Goal: Transaction & Acquisition: Purchase product/service

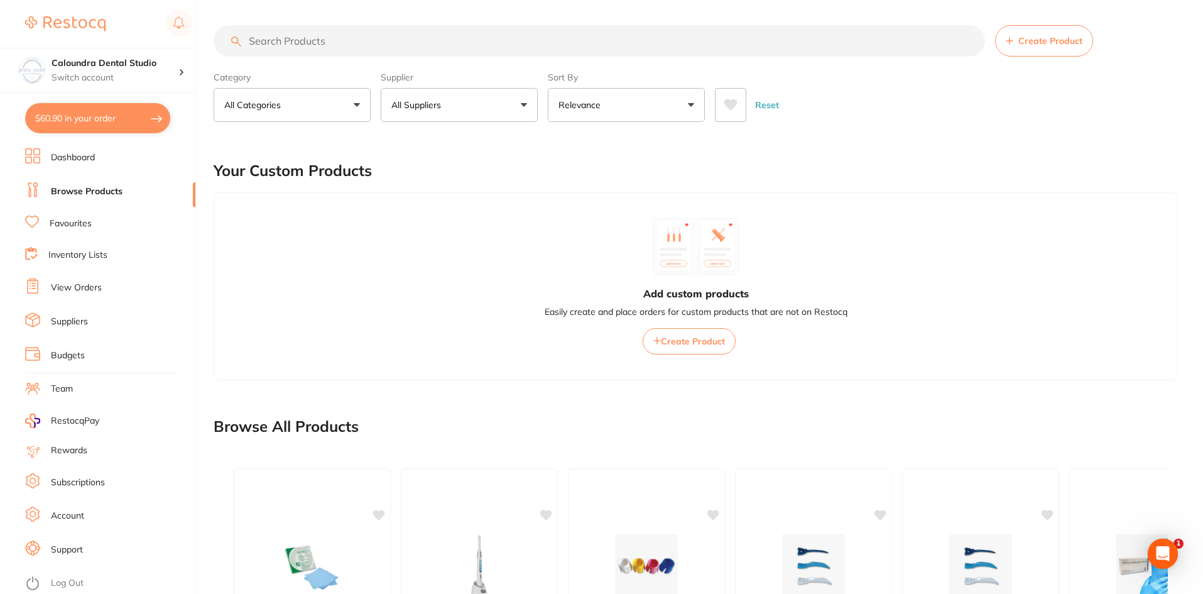
click at [64, 105] on button "$60.90 in your order" at bounding box center [97, 118] width 145 height 30
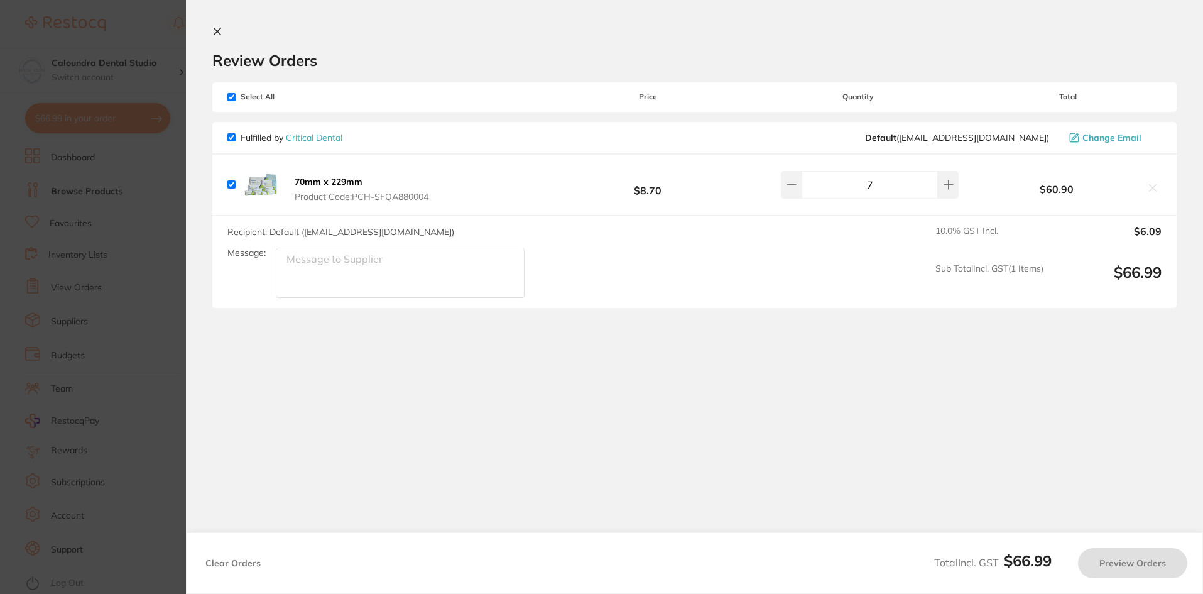
checkbox input "true"
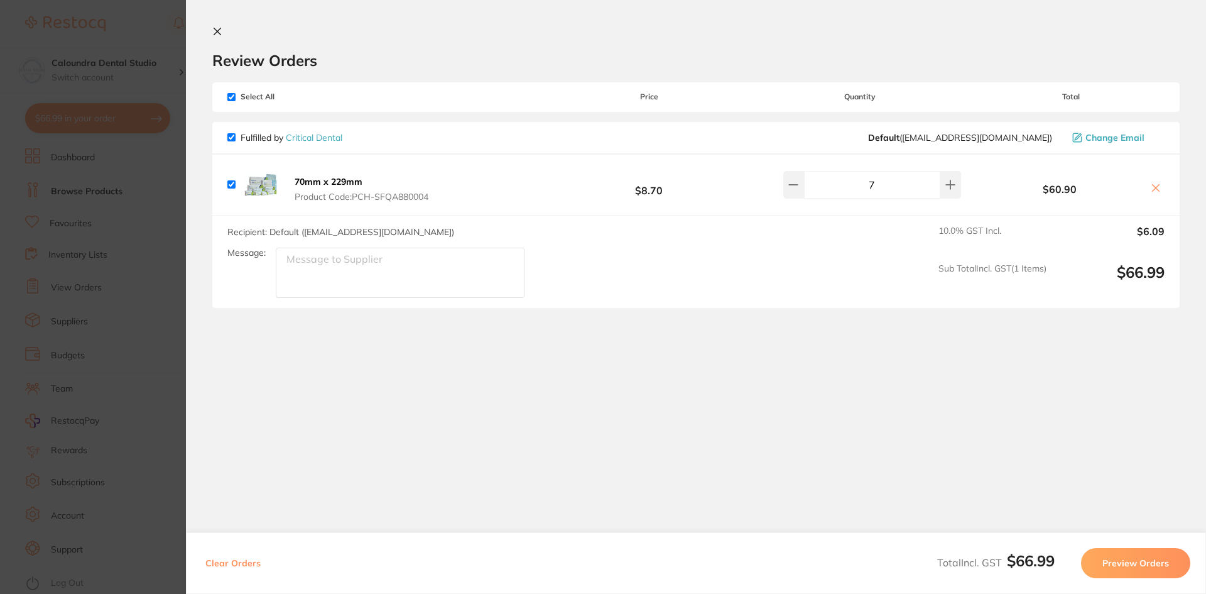
click at [219, 35] on icon at bounding box center [217, 31] width 10 height 10
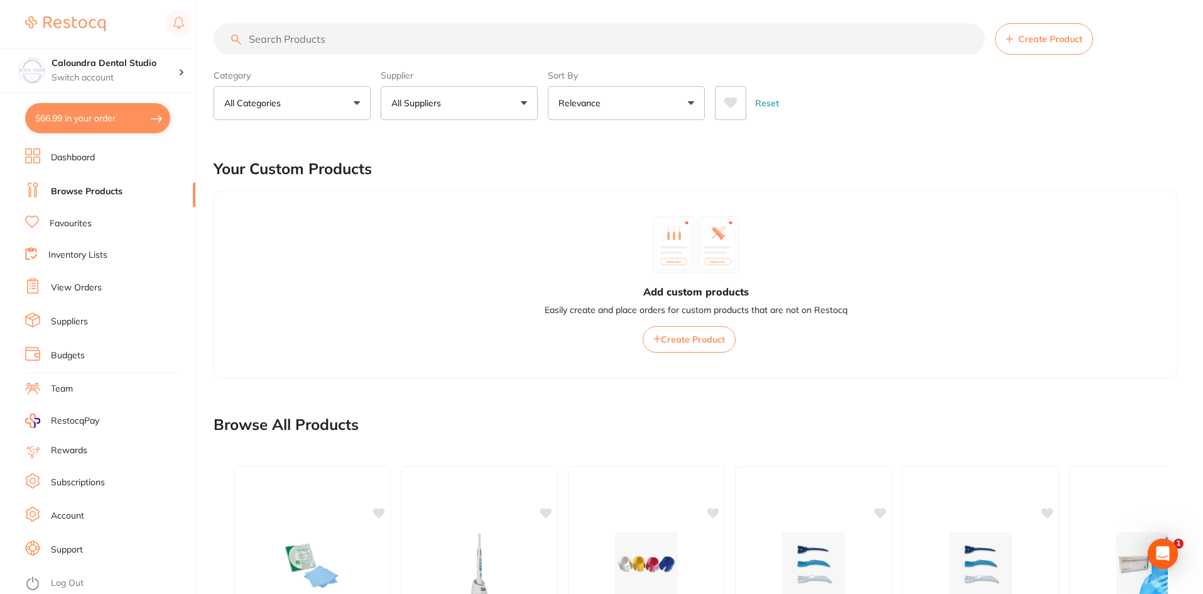
click at [896, 414] on div "Browse All Products" at bounding box center [696, 424] width 964 height 42
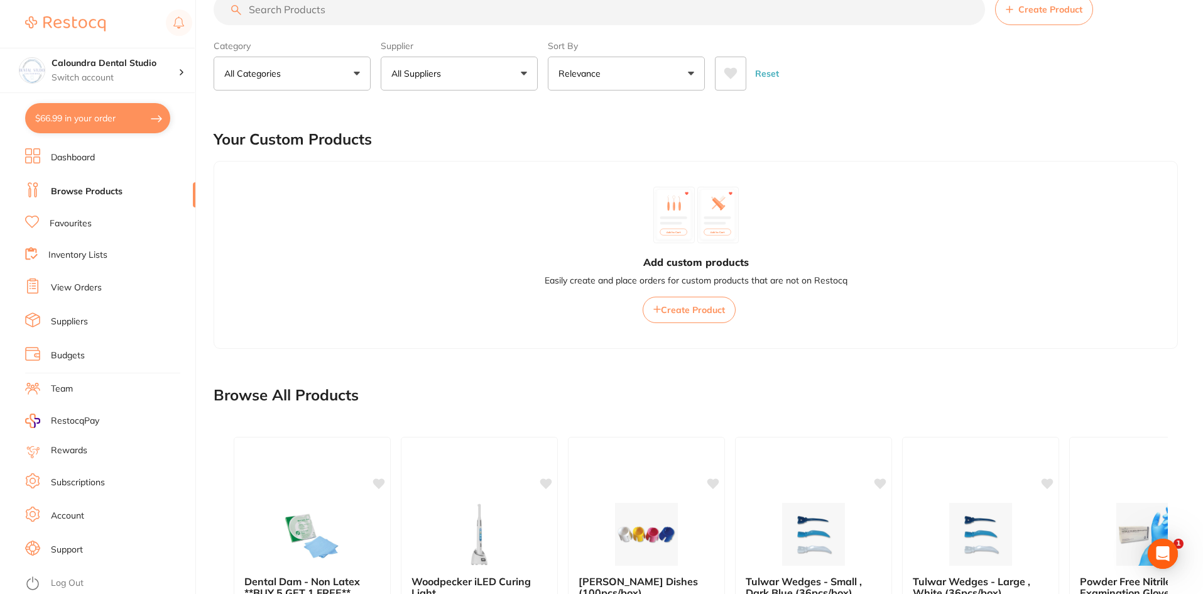
scroll to position [0, 0]
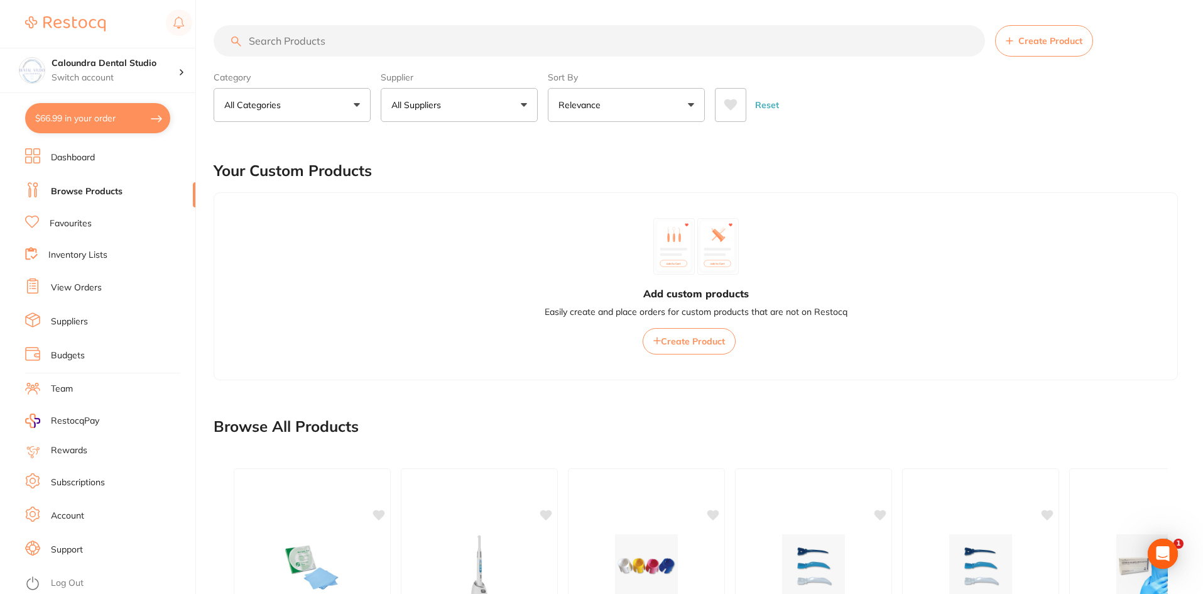
click at [295, 48] on input "search" at bounding box center [599, 40] width 771 height 31
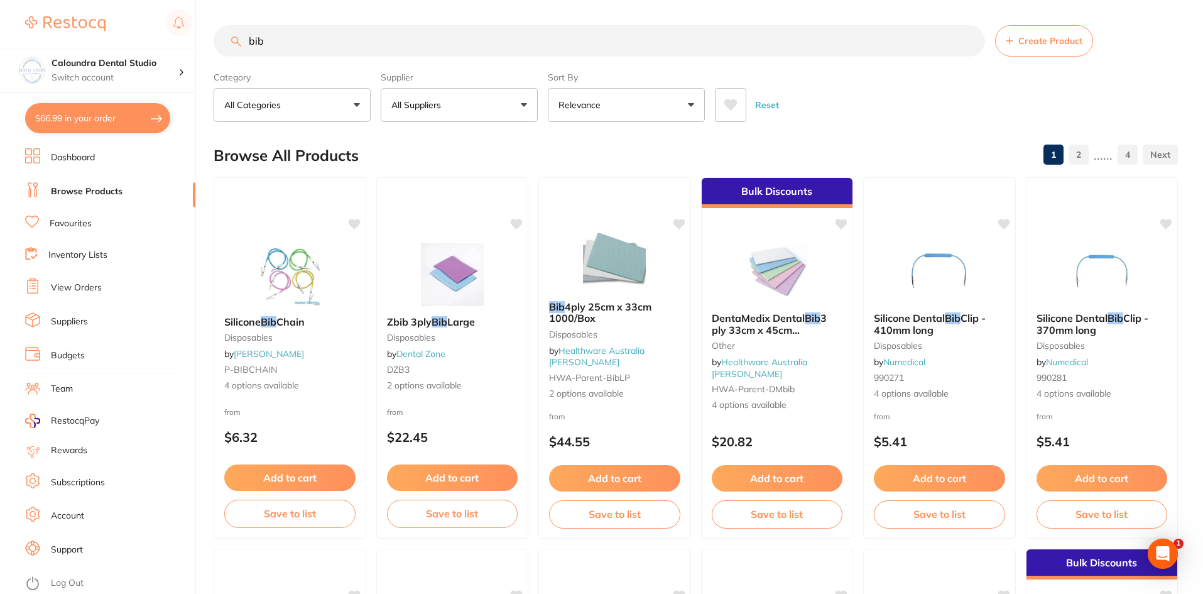
click at [347, 107] on button "All Categories" at bounding box center [292, 105] width 157 height 34
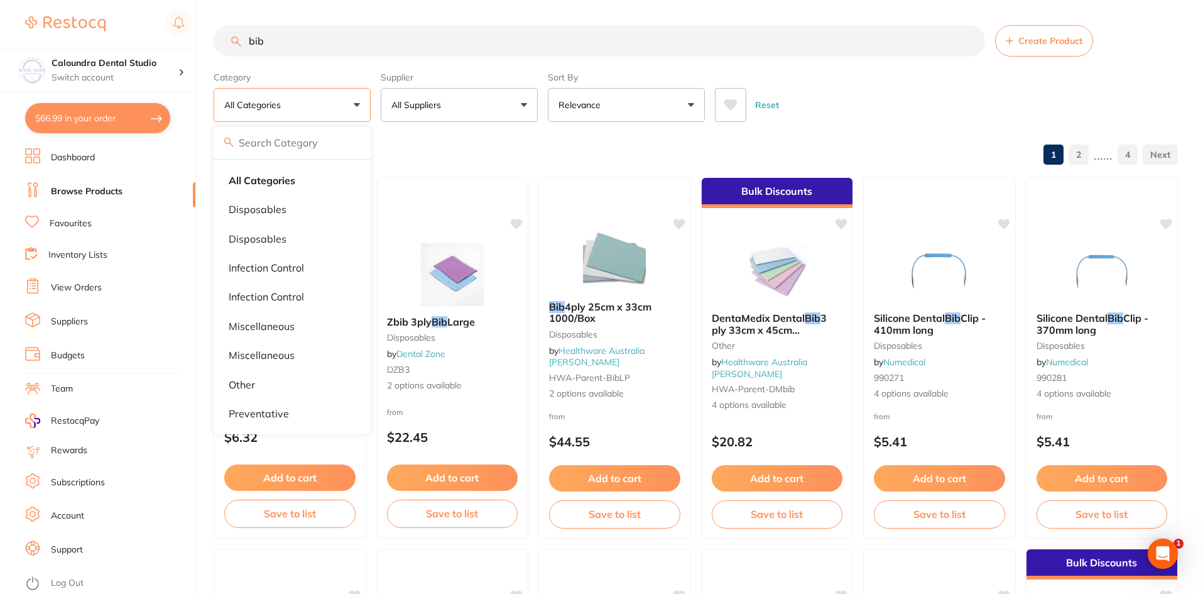
click at [442, 101] on p "All Suppliers" at bounding box center [418, 105] width 55 height 13
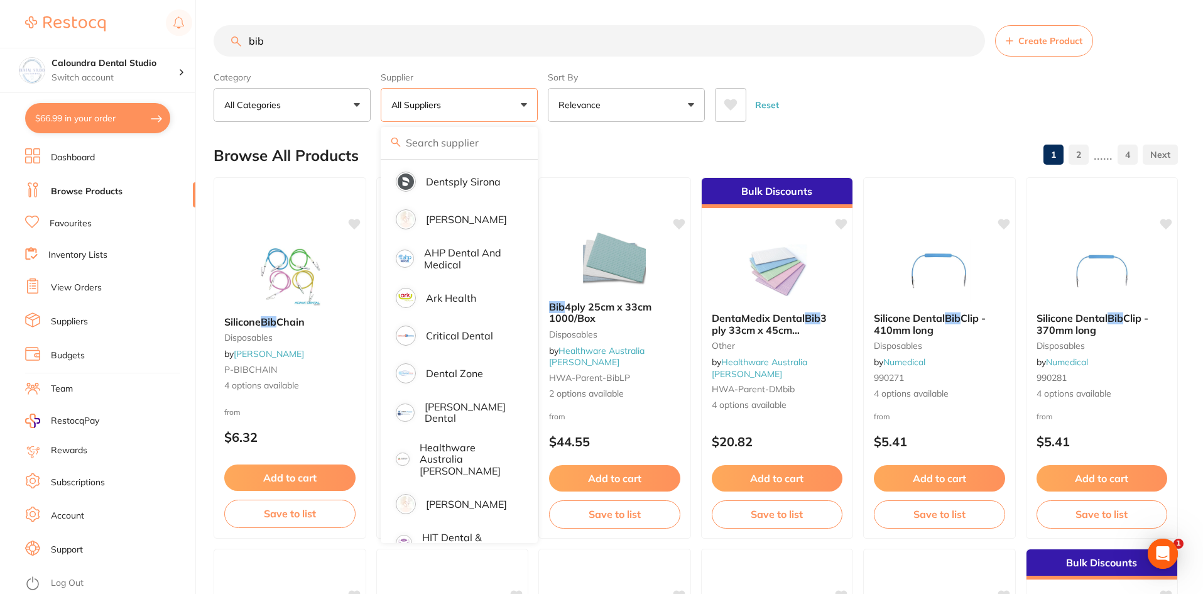
scroll to position [63, 0]
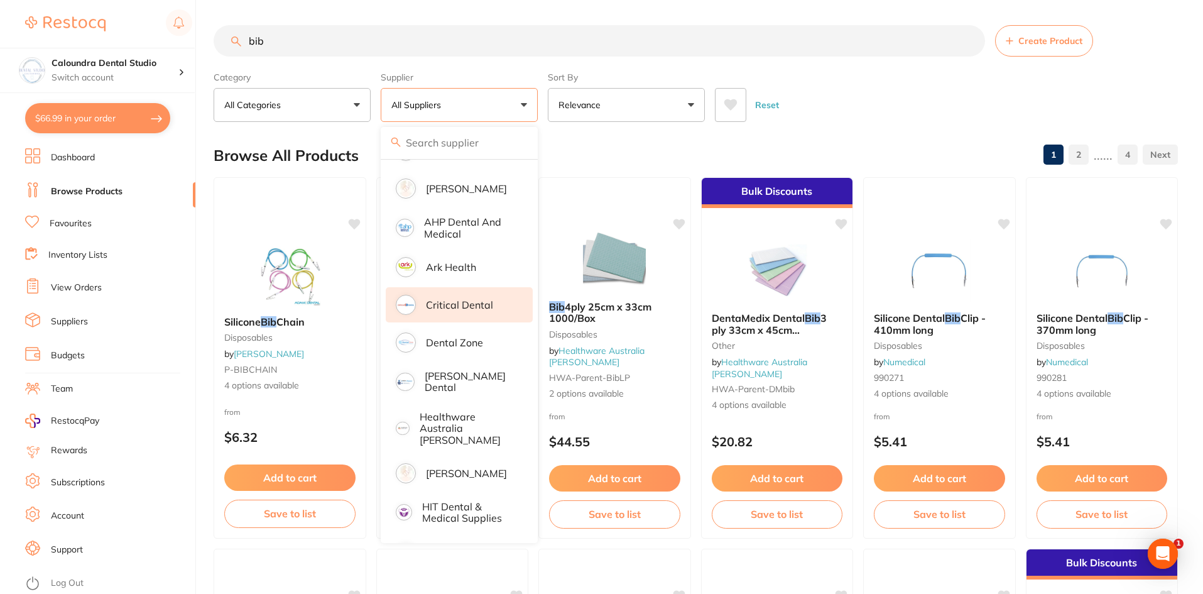
click at [470, 310] on p "Critical Dental" at bounding box center [459, 304] width 67 height 11
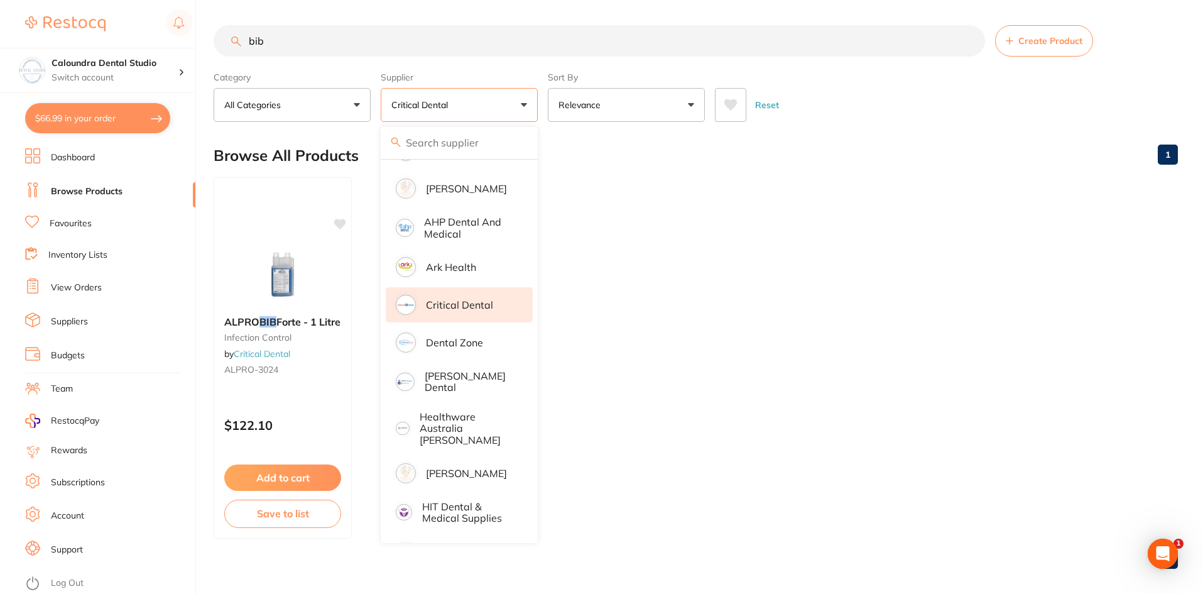
scroll to position [0, 0]
click at [822, 384] on ul "ALPRO BIB Forte - 1 Litre infection control by Critical Dental ALPRO-3024 $122.…" at bounding box center [696, 357] width 964 height 361
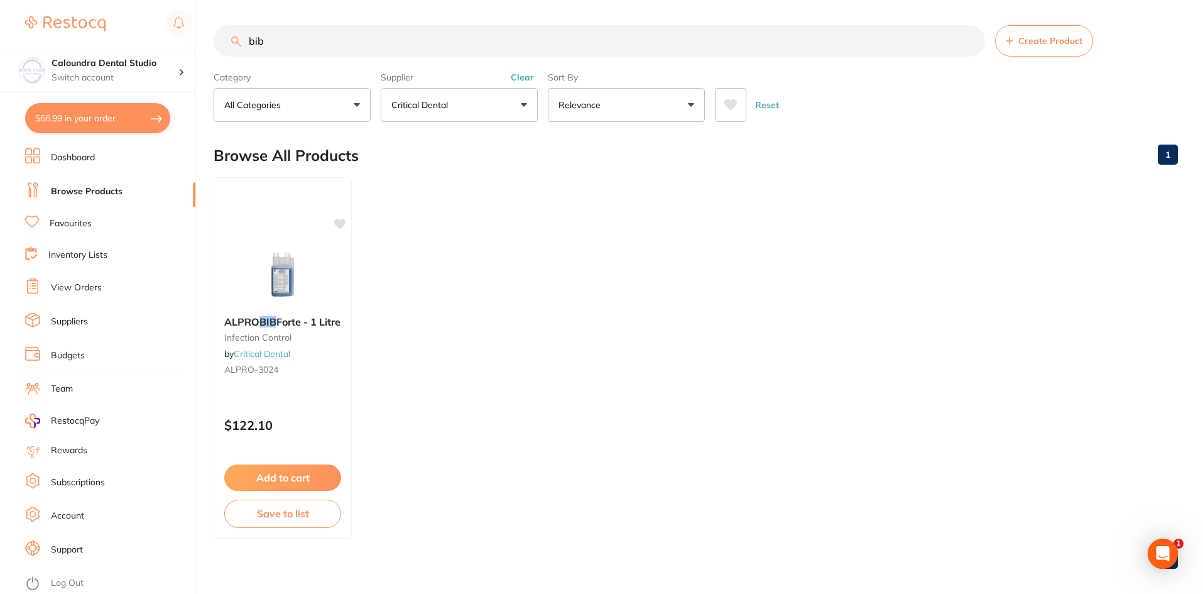
click at [278, 46] on input "bib" at bounding box center [599, 40] width 771 height 31
type input "bibs"
drag, startPoint x: 314, startPoint y: 45, endPoint x: 229, endPoint y: 31, distance: 86.4
click at [229, 40] on input "bibs" at bounding box center [599, 40] width 771 height 31
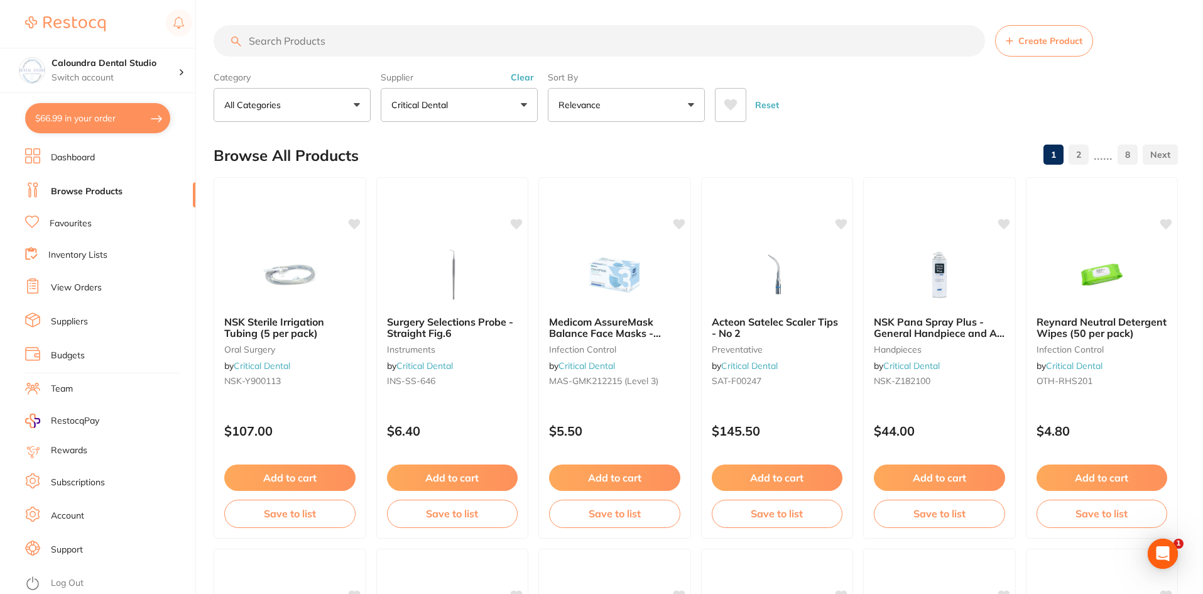
click at [83, 287] on link "View Orders" at bounding box center [76, 287] width 51 height 13
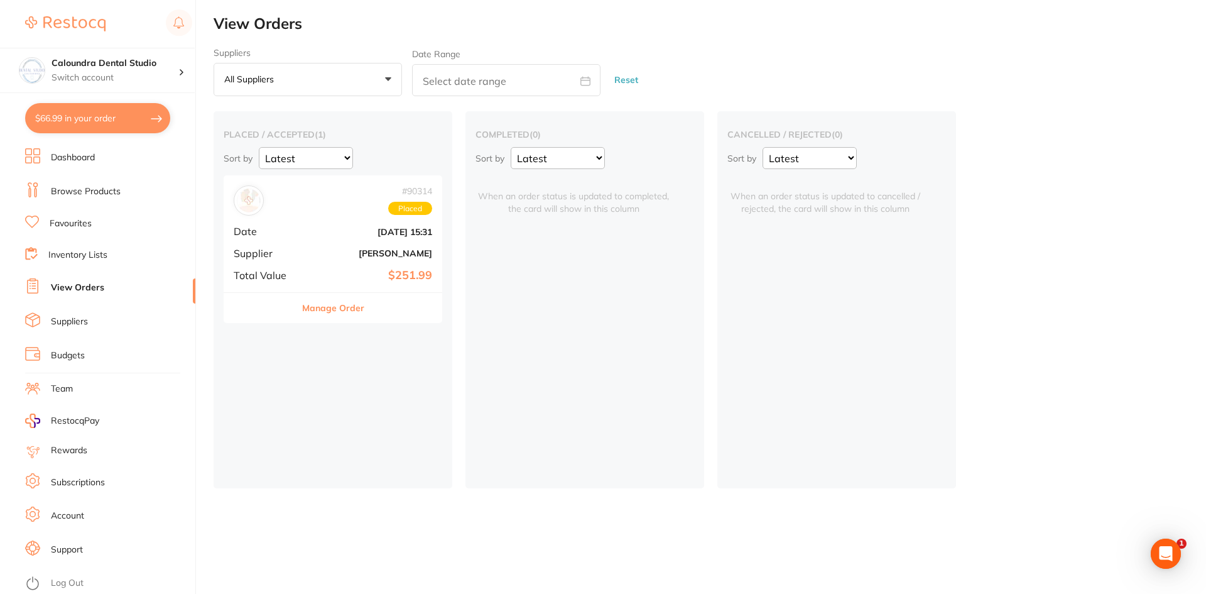
drag, startPoint x: 317, startPoint y: 248, endPoint x: 330, endPoint y: 247, distance: 12.6
click at [318, 248] on b "[PERSON_NAME]" at bounding box center [370, 253] width 126 height 10
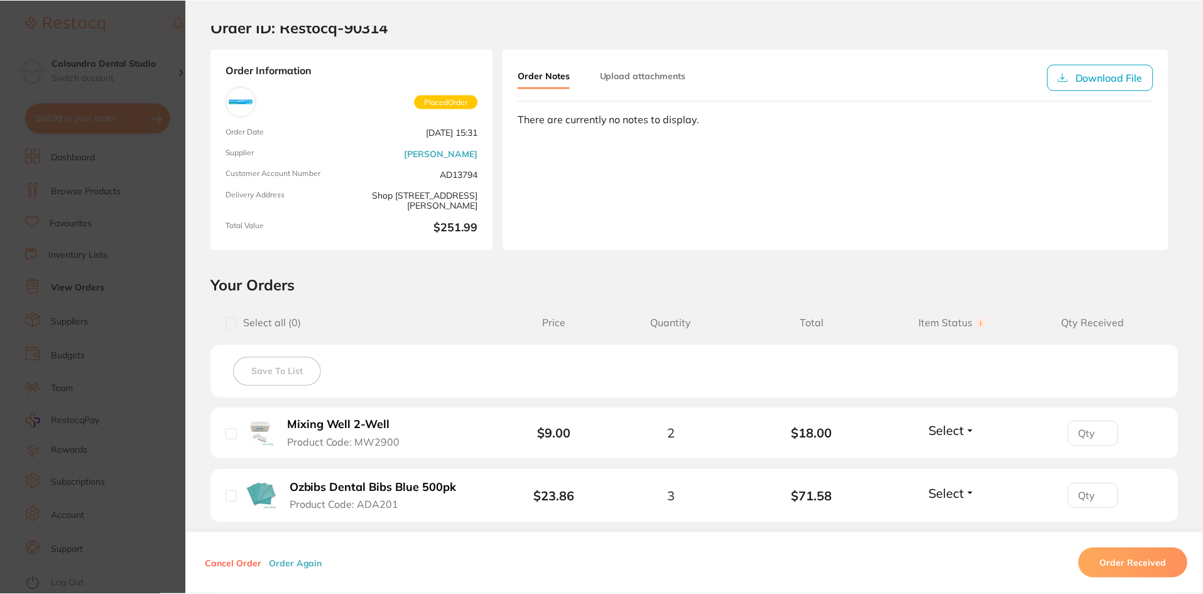
scroll to position [63, 0]
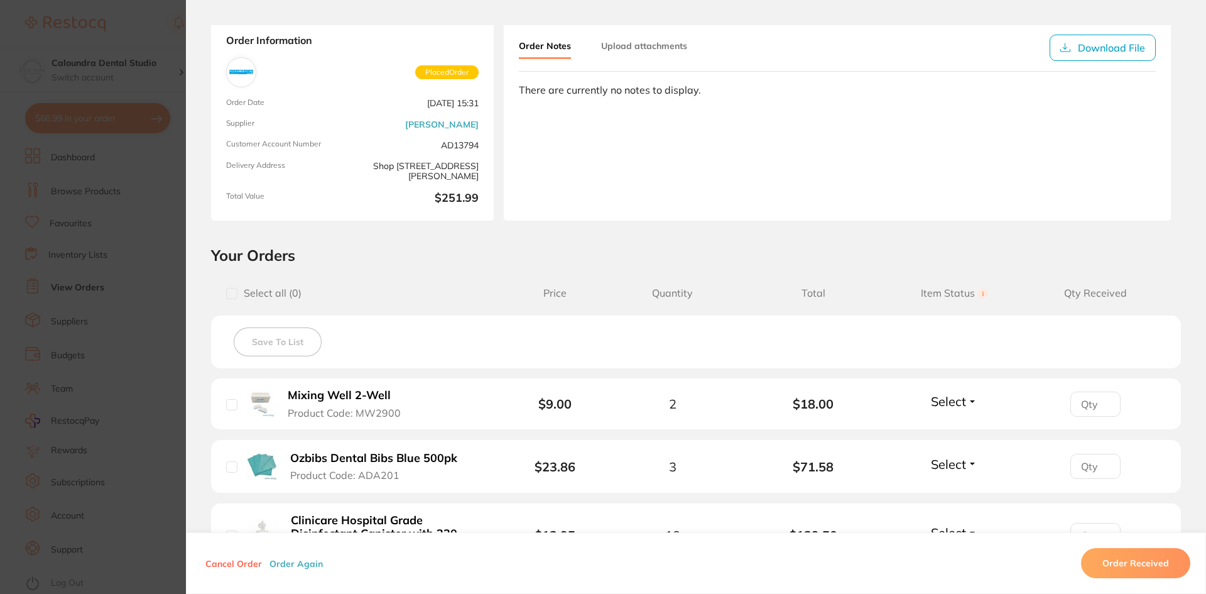
click at [0, 66] on section "Order ID: Restocq- 90314 Order Information Placed Order Order Date [DATE] 15:31…" at bounding box center [603, 297] width 1206 height 594
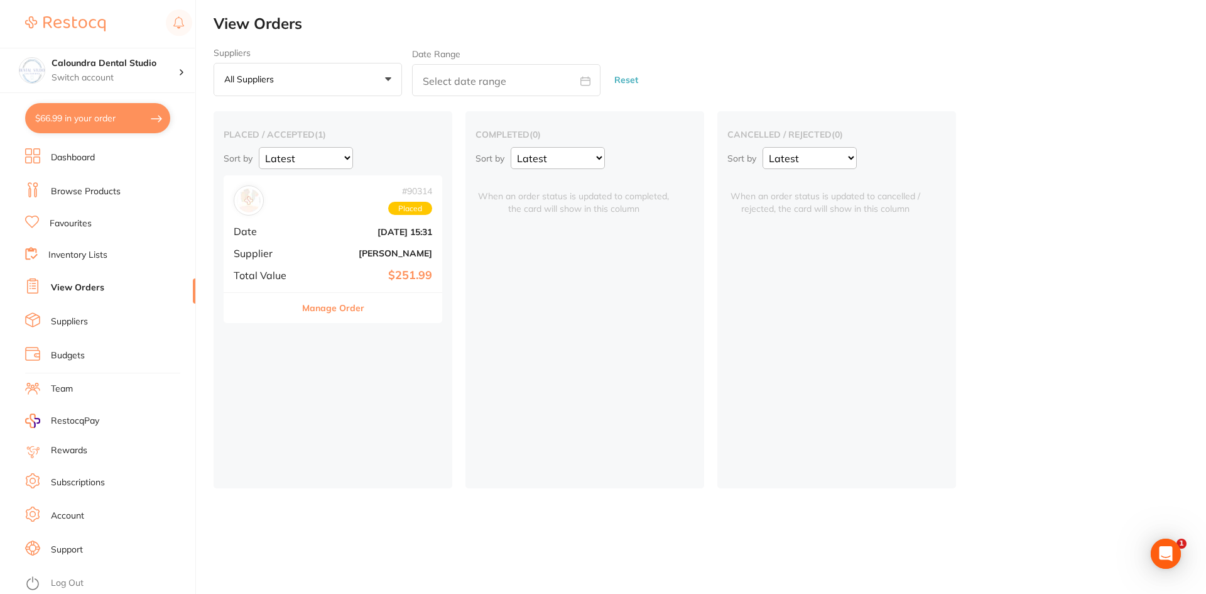
click at [276, 81] on p "All suppliers" at bounding box center [251, 78] width 55 height 11
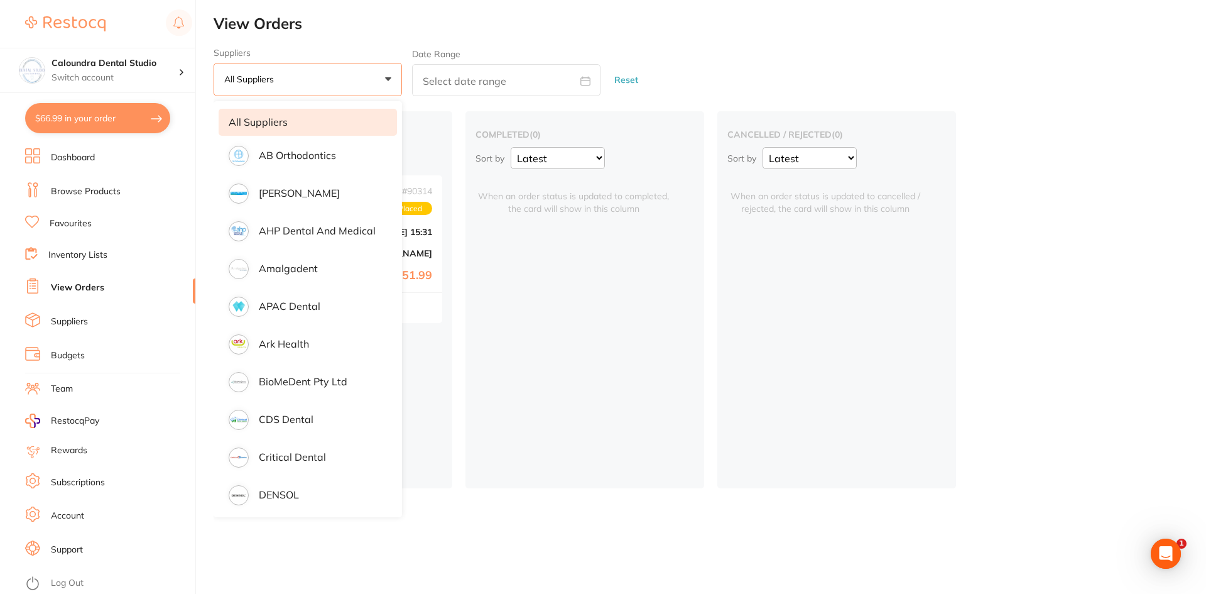
click at [394, 36] on main "View Orders Suppliers All suppliers +0 All suppliers AB Orthodontics [PERSON_NA…" at bounding box center [710, 297] width 993 height 594
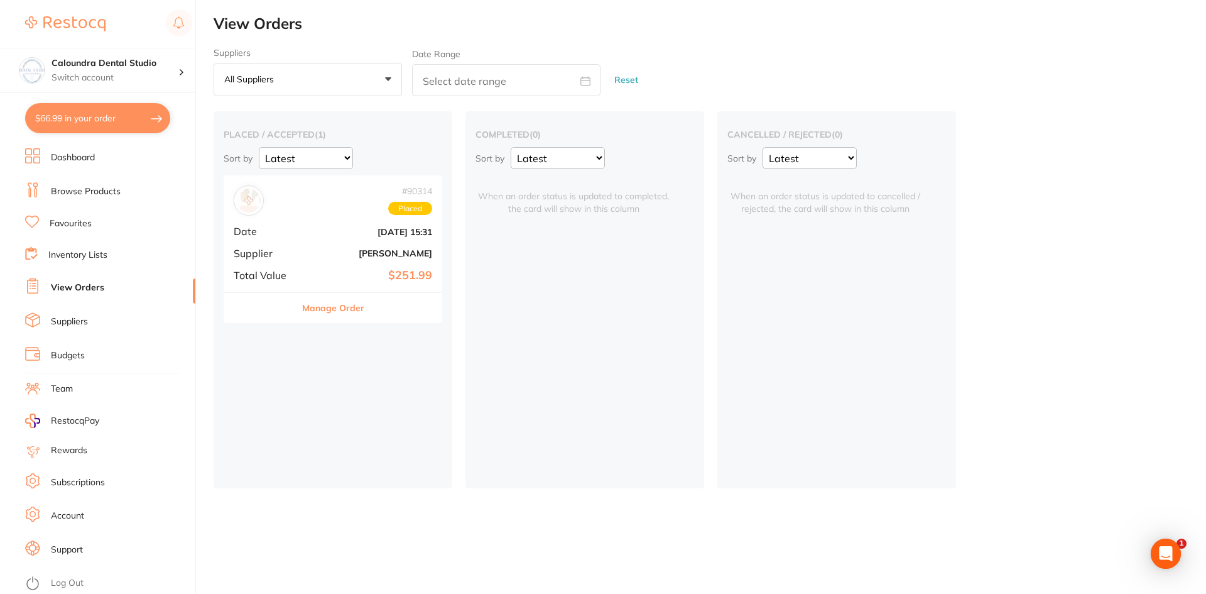
click at [61, 158] on link "Dashboard" at bounding box center [73, 157] width 44 height 13
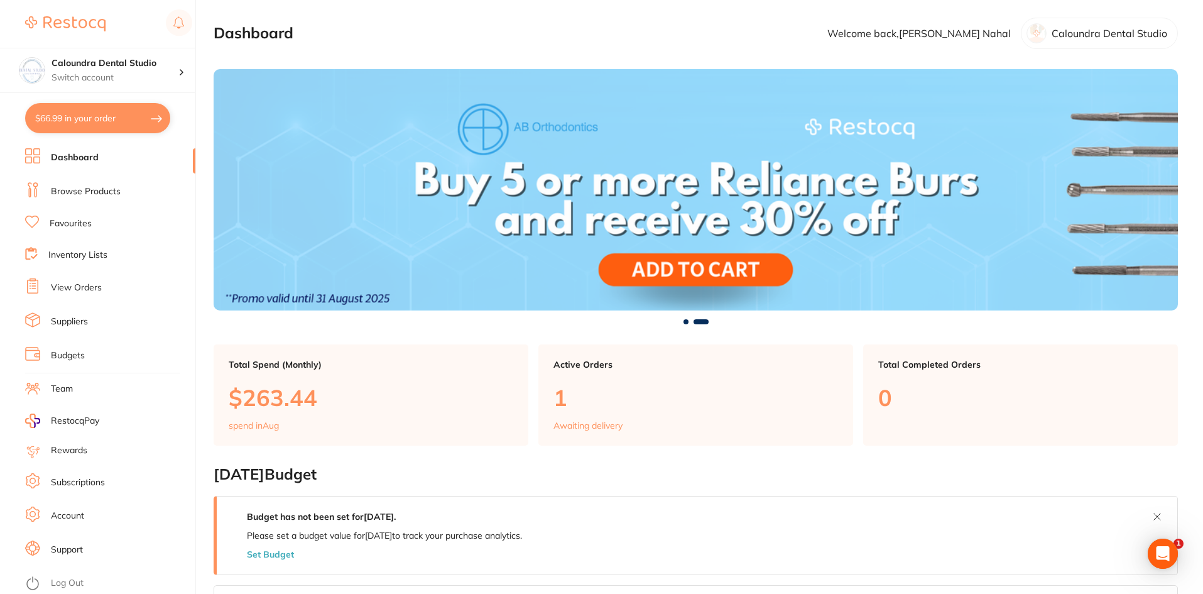
click at [80, 191] on link "Browse Products" at bounding box center [86, 191] width 70 height 13
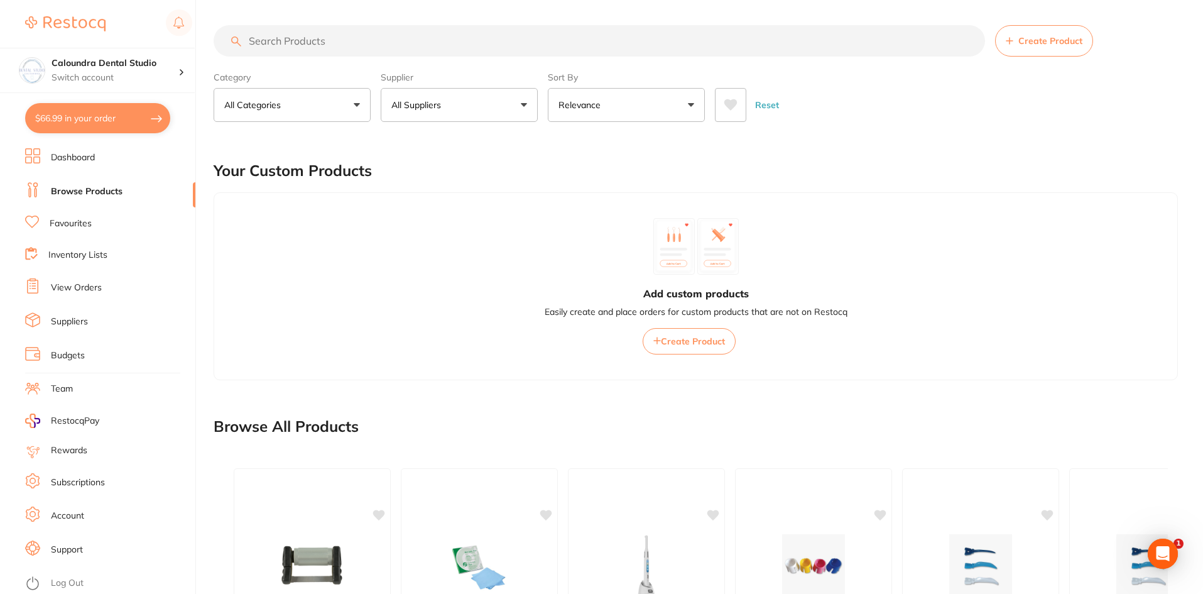
click at [446, 100] on p "All Suppliers" at bounding box center [418, 105] width 55 height 13
type input "hen"
click at [455, 218] on p "[PERSON_NAME]" at bounding box center [466, 213] width 81 height 11
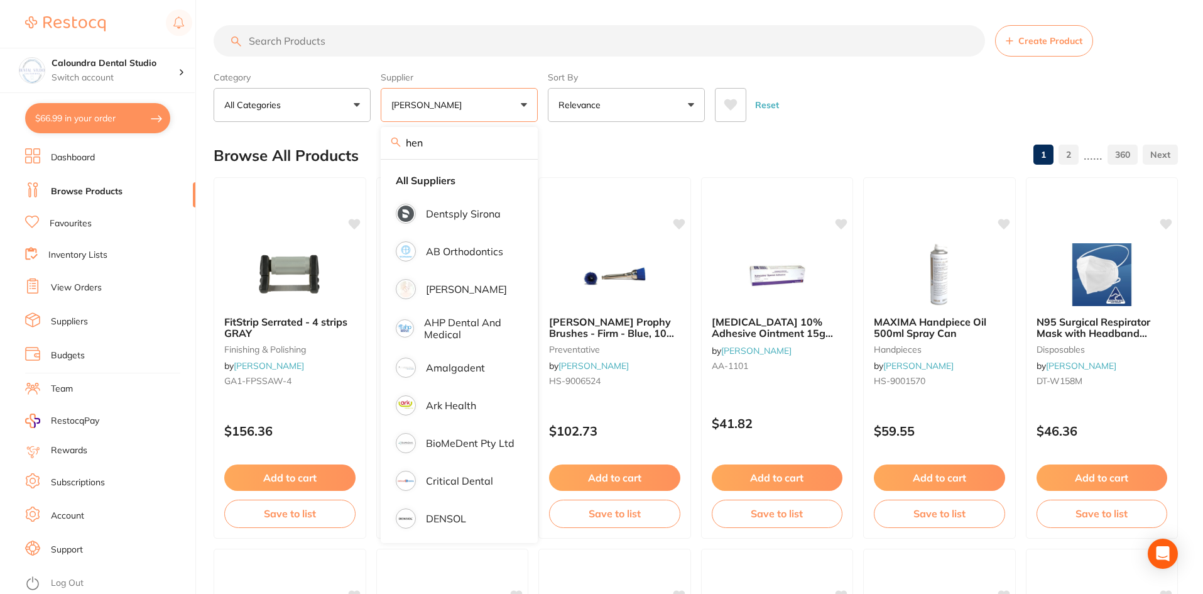
click at [271, 43] on input "search" at bounding box center [599, 40] width 771 height 31
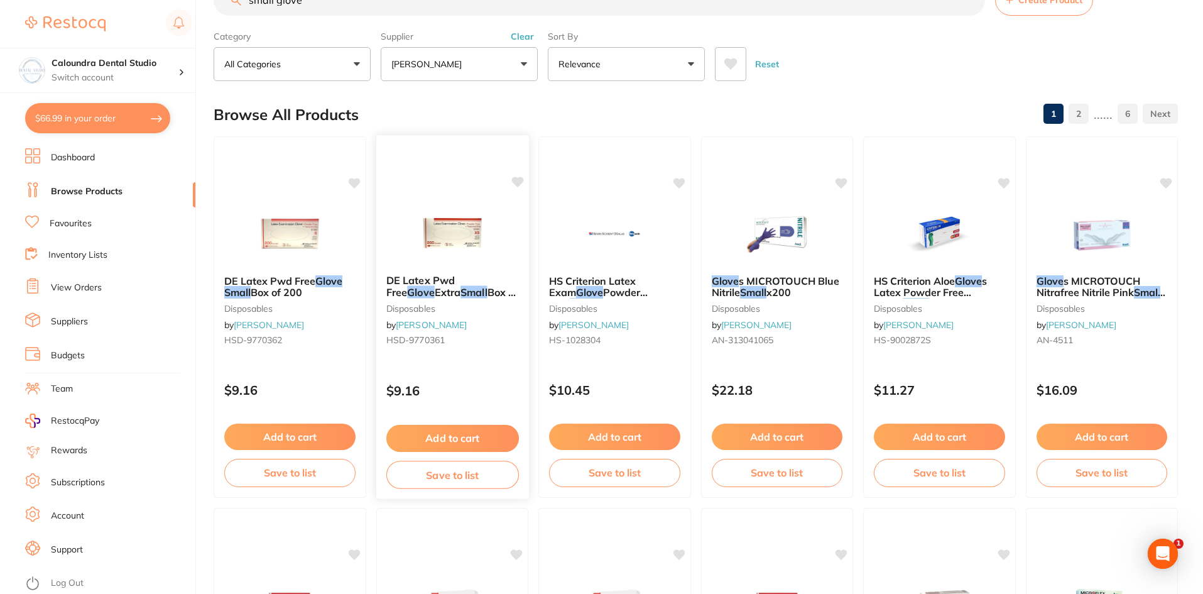
scroll to position [63, 0]
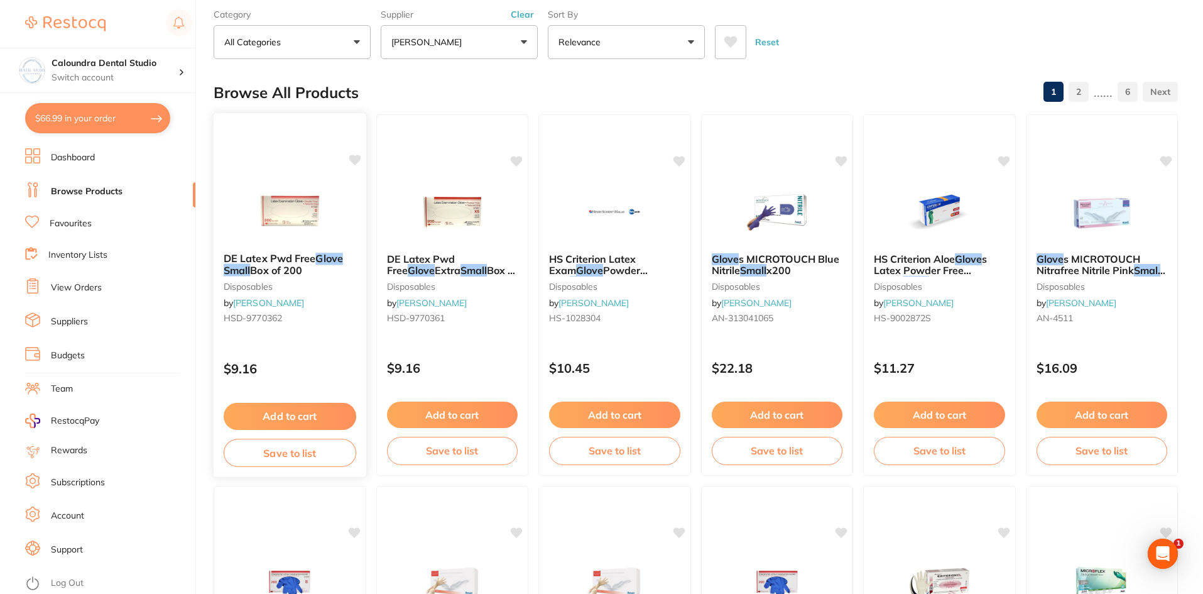
type input "small glove"
click at [260, 264] on span "Box of 200" at bounding box center [276, 270] width 52 height 13
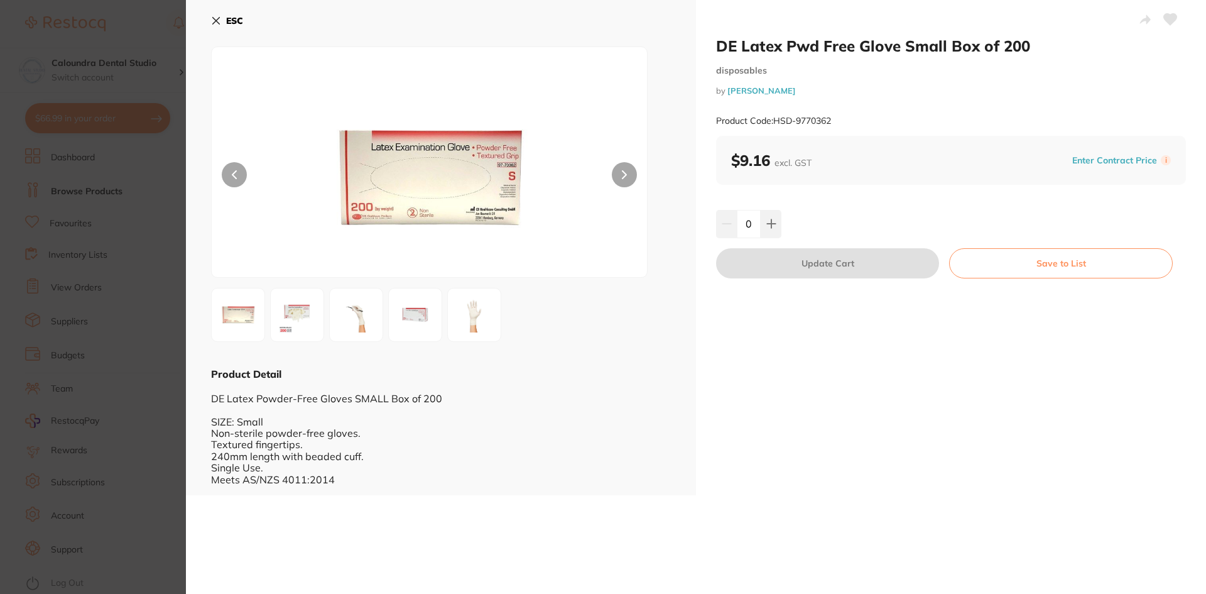
click at [167, 161] on section "DE Latex Pwd Free Glove Small Box of 200 disposables by [PERSON_NAME] Product C…" at bounding box center [603, 297] width 1206 height 594
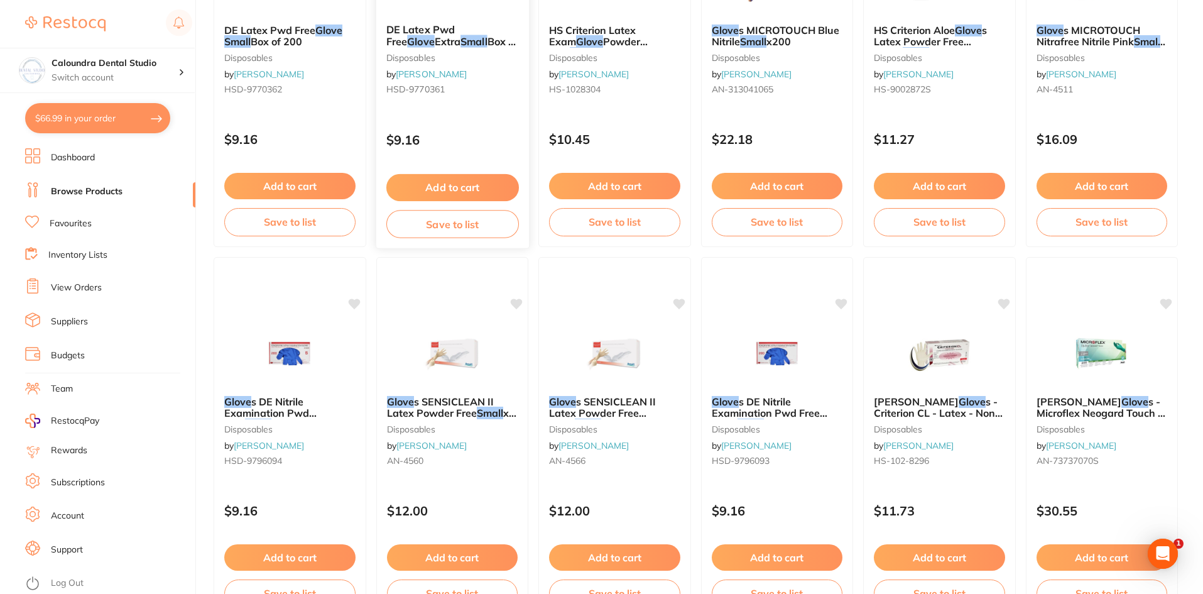
scroll to position [314, 0]
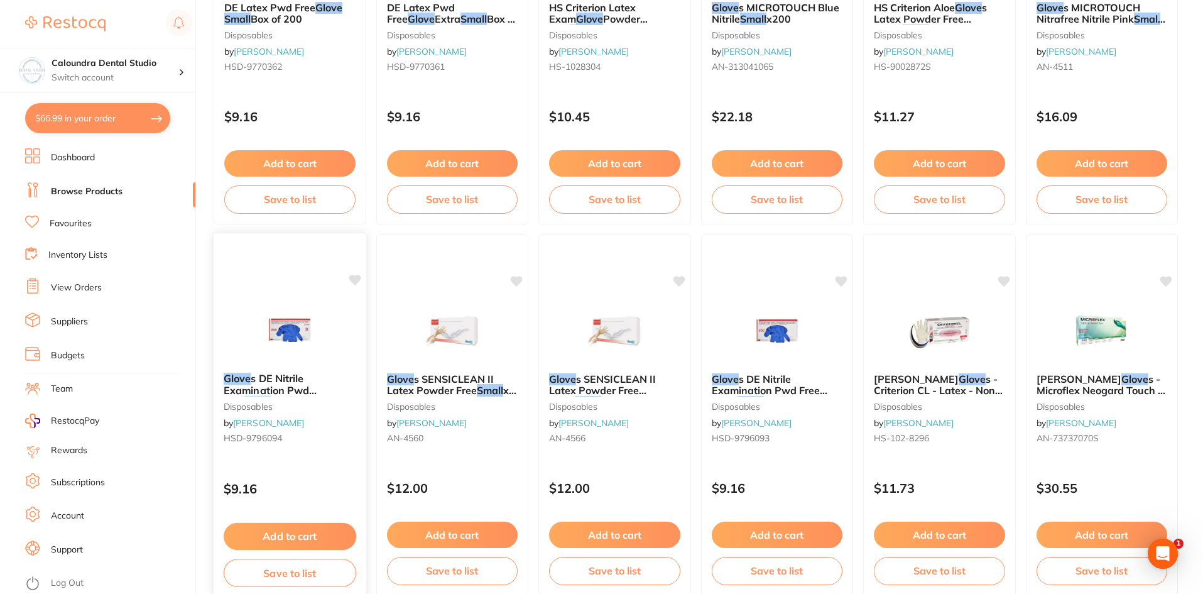
click at [310, 392] on span "s DE Nitrile Examination Pwd Free" at bounding box center [270, 390] width 93 height 36
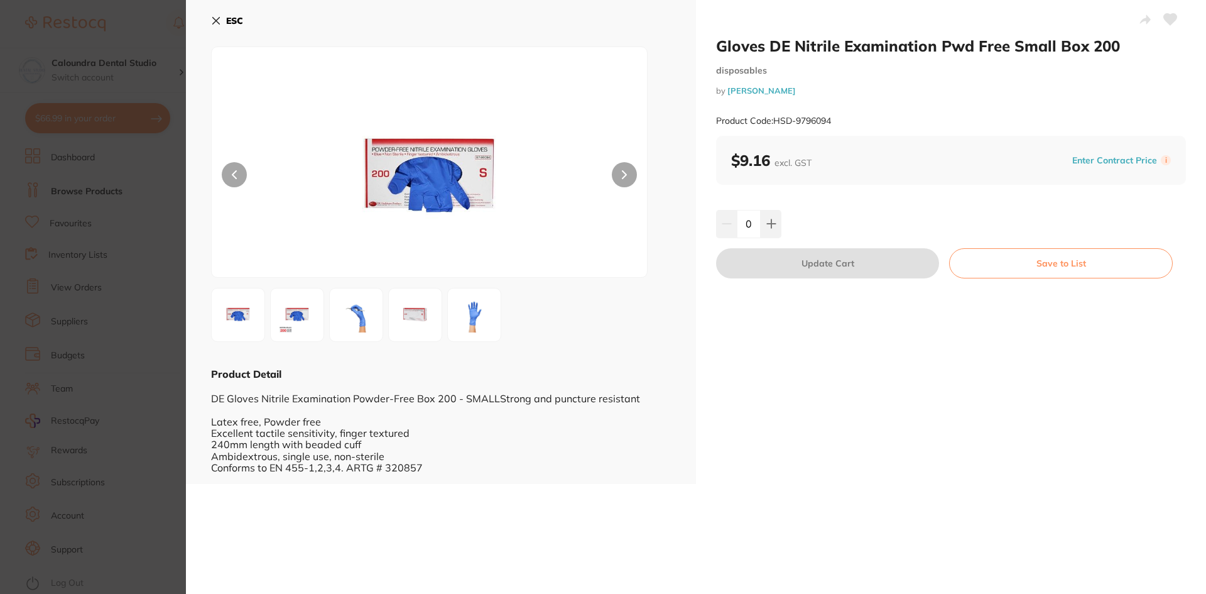
click at [350, 322] on img at bounding box center [356, 314] width 45 height 45
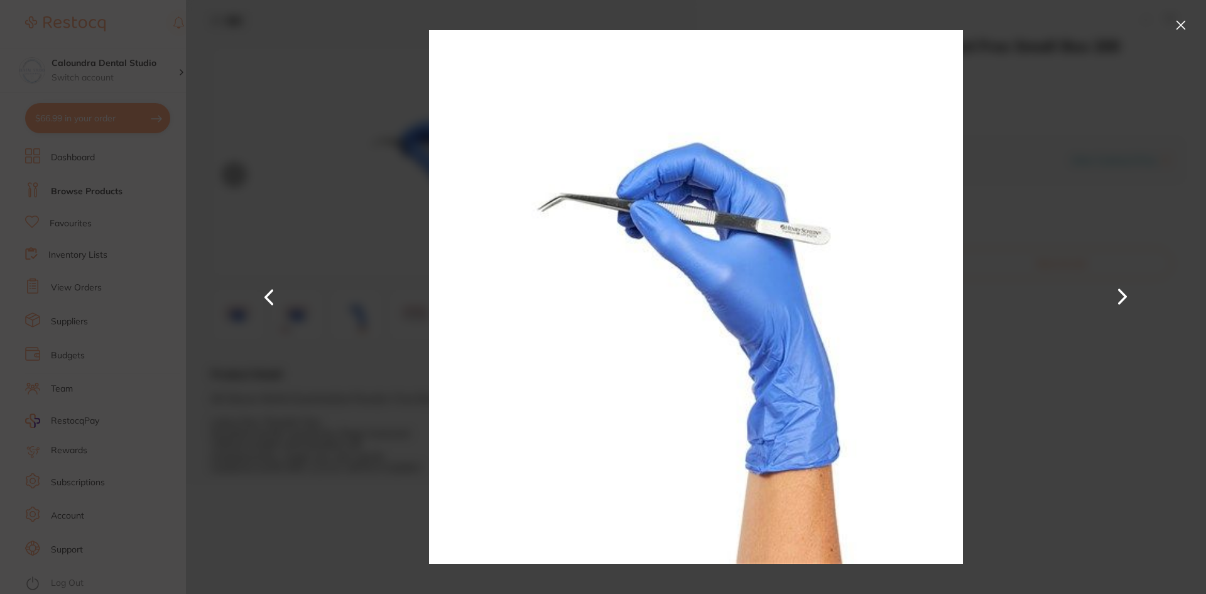
click at [1184, 26] on button at bounding box center [1181, 25] width 20 height 20
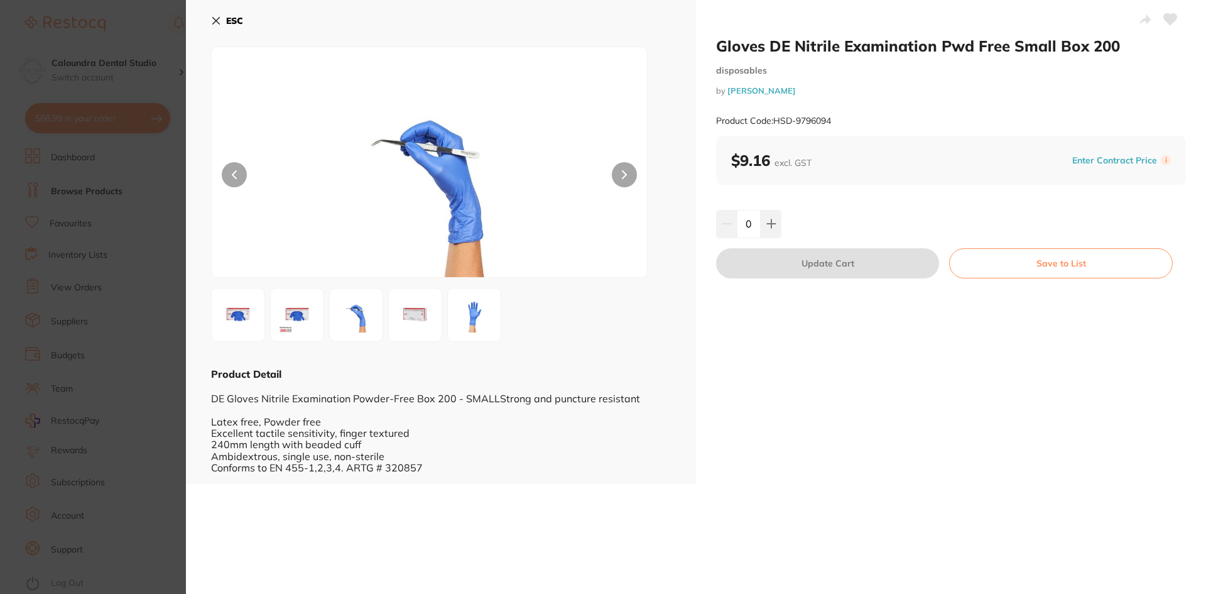
click at [751, 226] on input "0" at bounding box center [749, 224] width 24 height 28
click at [744, 226] on input "0" at bounding box center [749, 224] width 24 height 28
type input "10"
click at [872, 255] on button "Update Cart" at bounding box center [827, 263] width 223 height 30
checkbox input "false"
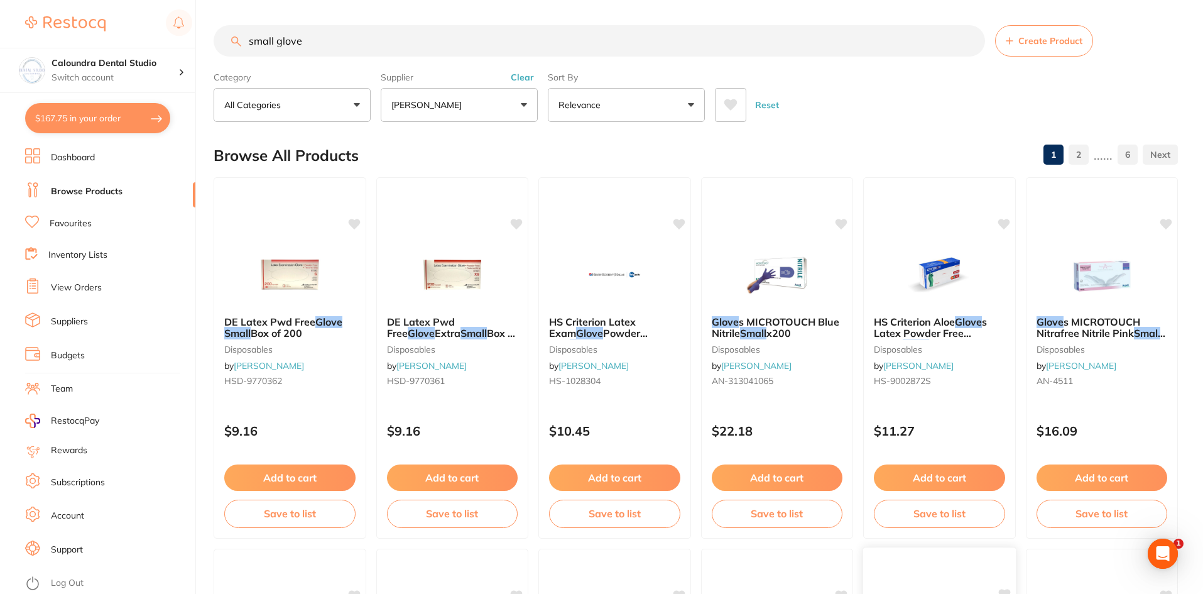
type input "11"
